Goal: Task Accomplishment & Management: Complete application form

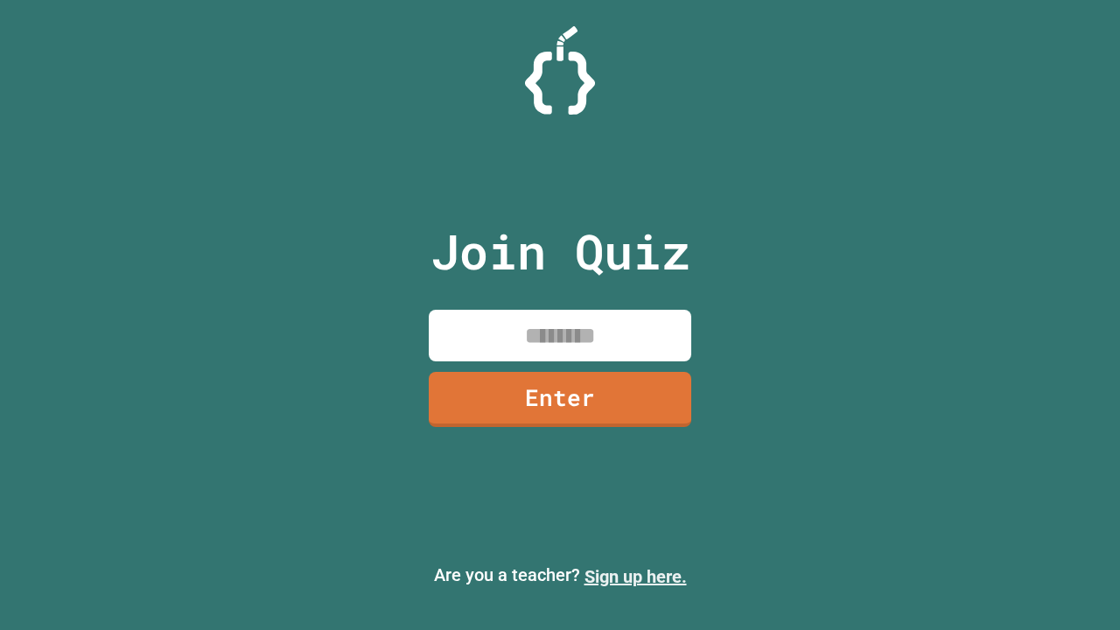
click at [636, 577] on link "Sign up here." at bounding box center [636, 576] width 102 height 21
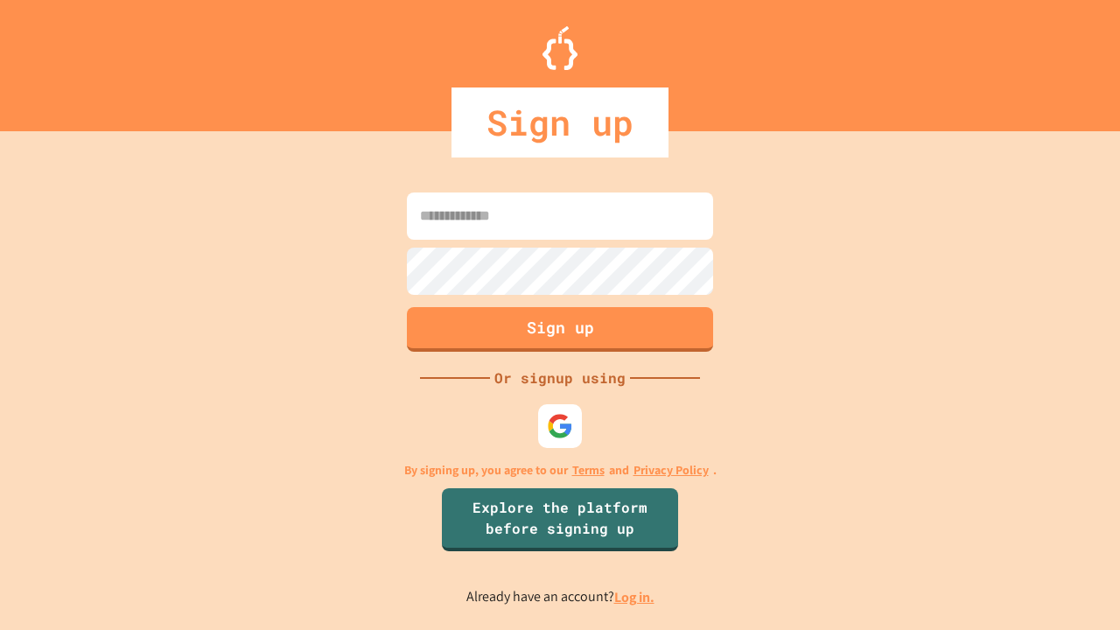
click at [636, 597] on link "Log in." at bounding box center [635, 597] width 40 height 18
